Goal: Task Accomplishment & Management: Use online tool/utility

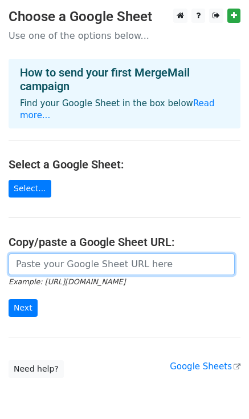
click at [32, 253] on input "url" at bounding box center [122, 264] width 226 height 22
paste input "[URL][DOMAIN_NAME]"
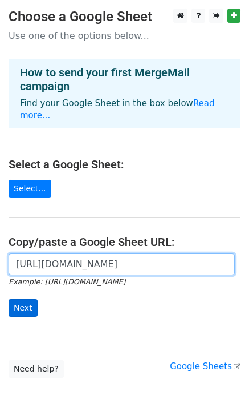
type input "[URL][DOMAIN_NAME]"
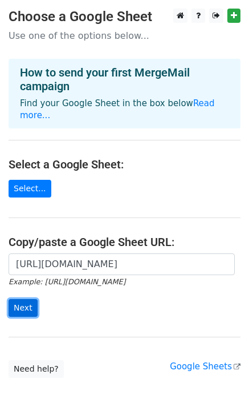
click at [24, 299] on input "Next" at bounding box center [23, 308] width 29 height 18
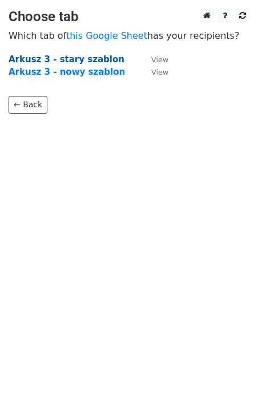
click at [64, 60] on strong "Arkusz 3 - stary szablon" at bounding box center [67, 59] width 116 height 10
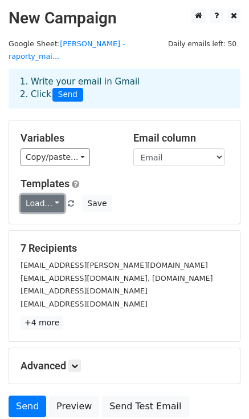
click at [52, 195] on link "Load..." at bounding box center [43, 204] width 44 height 18
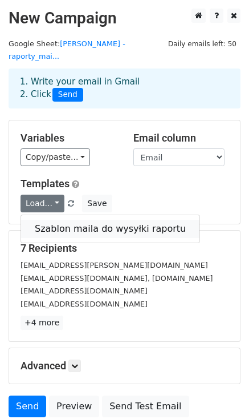
click at [75, 220] on link "Szablon maila do wysyłki raportu" at bounding box center [110, 229] width 179 height 18
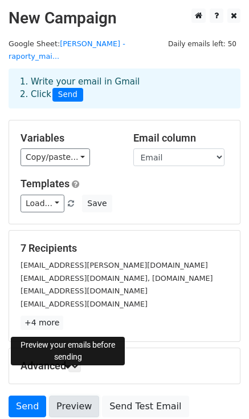
click at [75, 395] on link "Preview" at bounding box center [74, 406] width 50 height 22
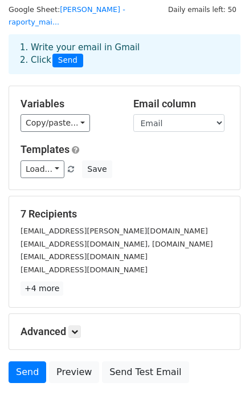
scroll to position [68, 0]
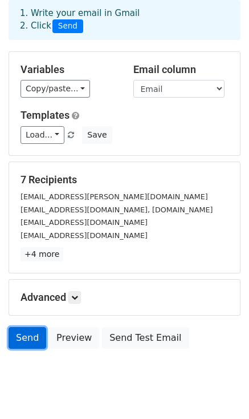
click at [24, 327] on link "Send" at bounding box center [28, 338] width 38 height 22
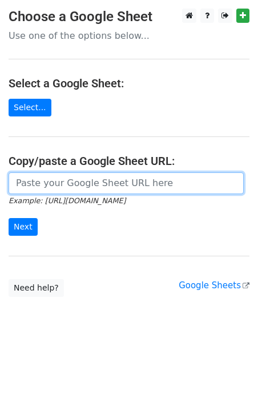
click at [34, 184] on input "url" at bounding box center [126, 183] width 235 height 22
paste input "https://docs.google.com/spreadsheets/d/1B7HAwyaAPa4TX2BFkmMVB7ho_Jb_WQyvM-tQG_W…"
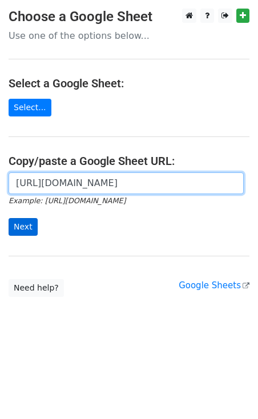
type input "https://docs.google.com/spreadsheets/d/1B7HAwyaAPa4TX2BFkmMVB7ho_Jb_WQyvM-tQG_W…"
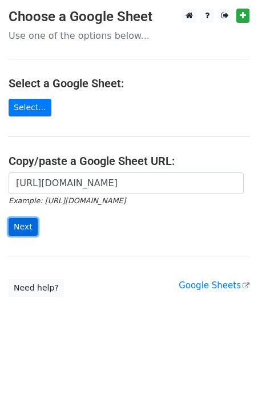
click at [23, 227] on input "Next" at bounding box center [23, 227] width 29 height 18
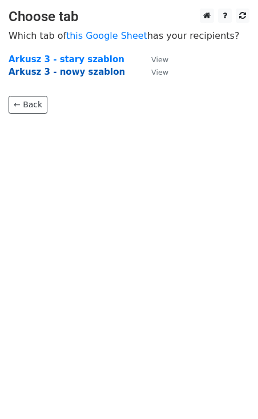
click at [78, 72] on strong "Arkusz 3 - nowy szablon" at bounding box center [67, 72] width 116 height 10
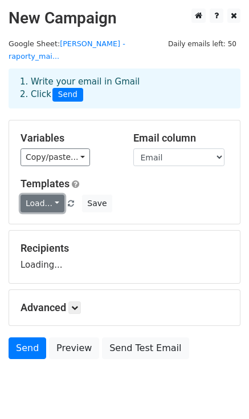
click at [52, 195] on link "Load..." at bounding box center [43, 204] width 44 height 18
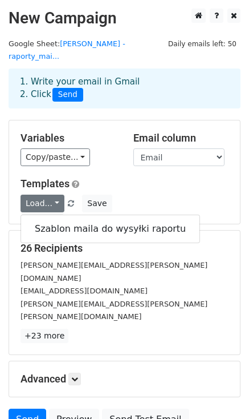
click at [148, 195] on div "Load... Szablon maila do wysyłki raportu Save" at bounding box center [124, 204] width 225 height 18
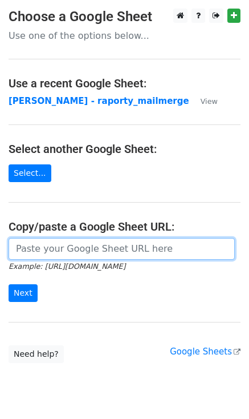
click at [52, 245] on input "url" at bounding box center [122, 249] width 226 height 22
paste input "[URL][DOMAIN_NAME]"
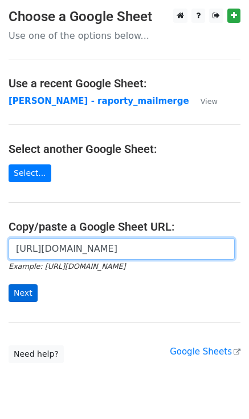
type input "[URL][DOMAIN_NAME]"
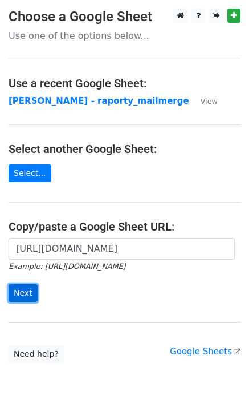
scroll to position [0, 0]
click at [27, 296] on input "Next" at bounding box center [23, 293] width 29 height 18
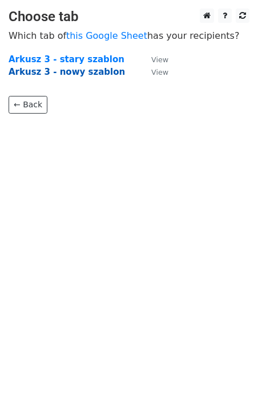
click at [66, 72] on strong "Arkusz 3 - nowy szablon" at bounding box center [67, 72] width 116 height 10
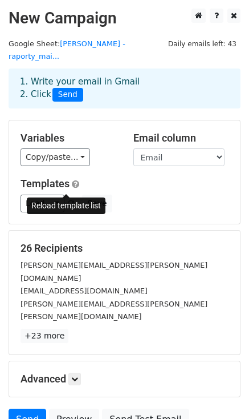
click at [68, 200] on span at bounding box center [71, 203] width 6 height 7
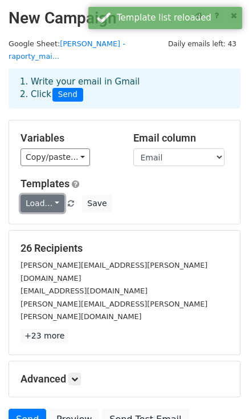
click at [50, 195] on link "Load..." at bounding box center [43, 204] width 44 height 18
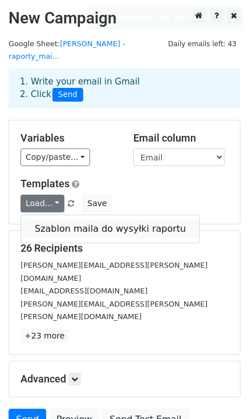
click at [61, 220] on link "Szablon maila do wysyłki raportu" at bounding box center [110, 229] width 179 height 18
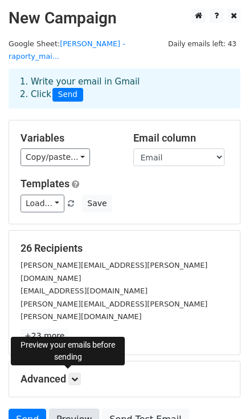
click at [66, 408] on link "Preview" at bounding box center [74, 419] width 50 height 22
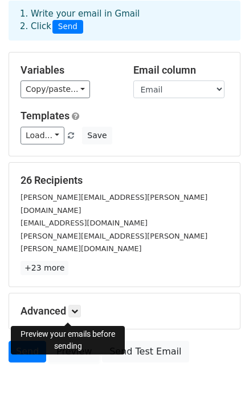
scroll to position [68, 0]
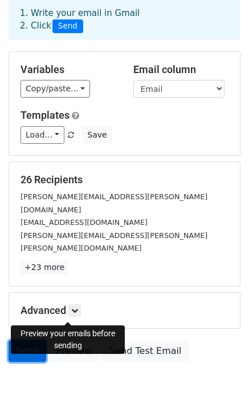
click at [29, 340] on link "Send" at bounding box center [28, 351] width 38 height 22
